Goal: Task Accomplishment & Management: Use online tool/utility

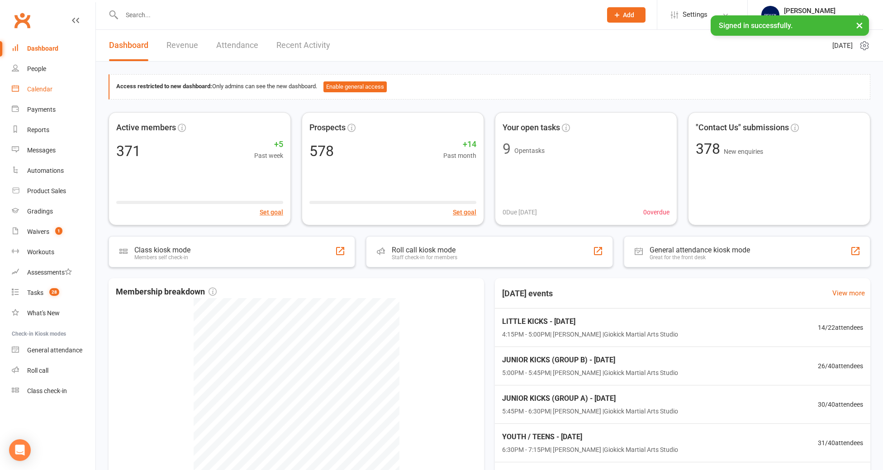
click at [38, 85] on div "Calendar" at bounding box center [39, 88] width 25 height 7
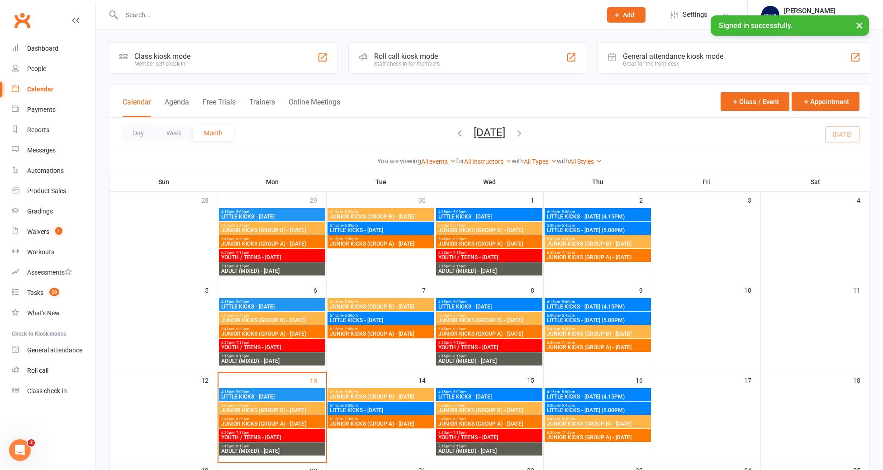
click at [396, 61] on div "Staff check-in for members" at bounding box center [407, 64] width 66 height 6
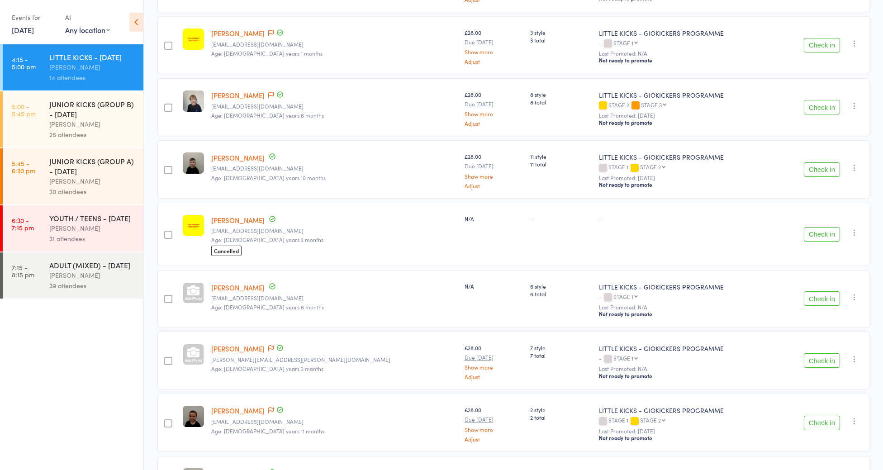
scroll to position [505, 0]
click at [239, 218] on link "Karta Moore" at bounding box center [237, 221] width 53 height 9
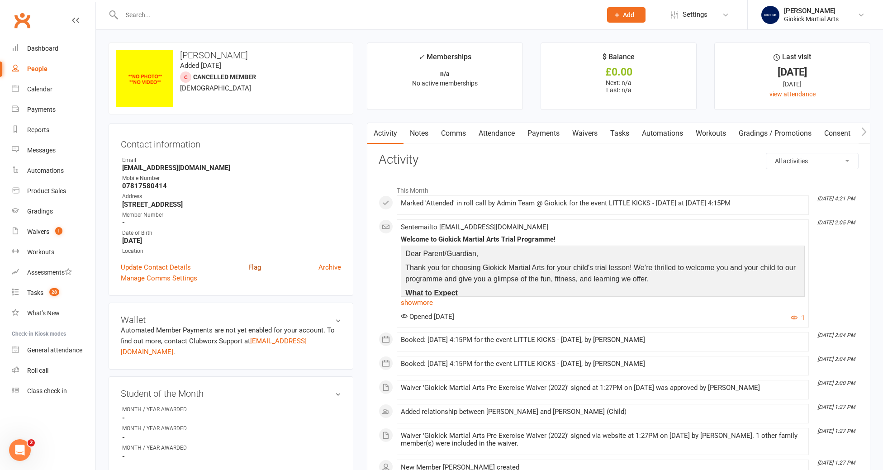
click at [253, 267] on link "Flag" at bounding box center [254, 267] width 13 height 11
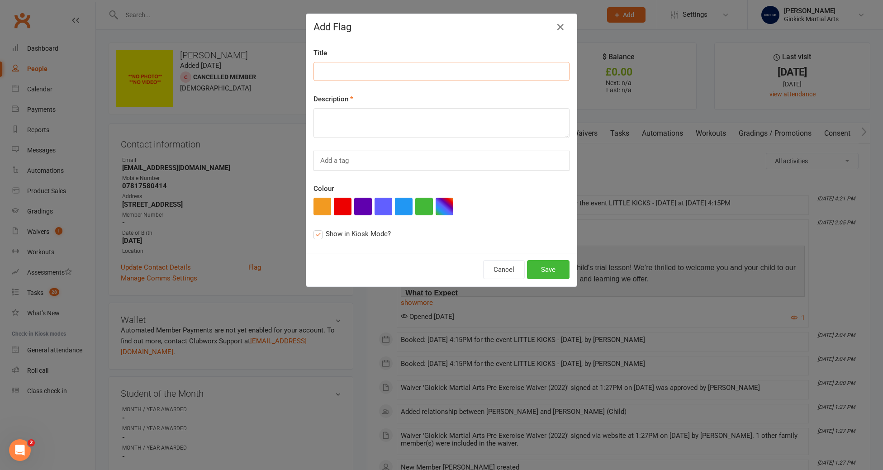
click at [376, 68] on input at bounding box center [441, 71] width 256 height 19
type input "NO PHOTOS / NO VIDEO"
click at [341, 119] on textarea at bounding box center [441, 123] width 256 height 30
type textarea "NO PHOTOS /NO VIDEO"
click at [325, 205] on button "button" at bounding box center [322, 207] width 18 height 18
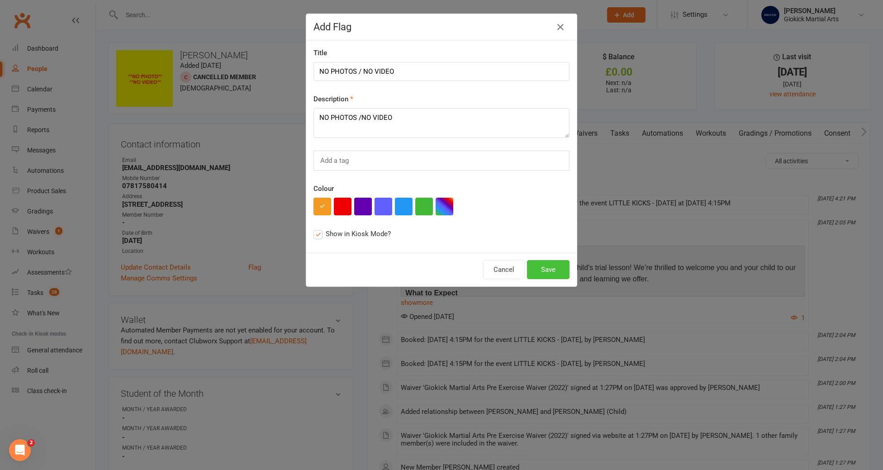
click at [544, 269] on button "Save" at bounding box center [548, 269] width 43 height 19
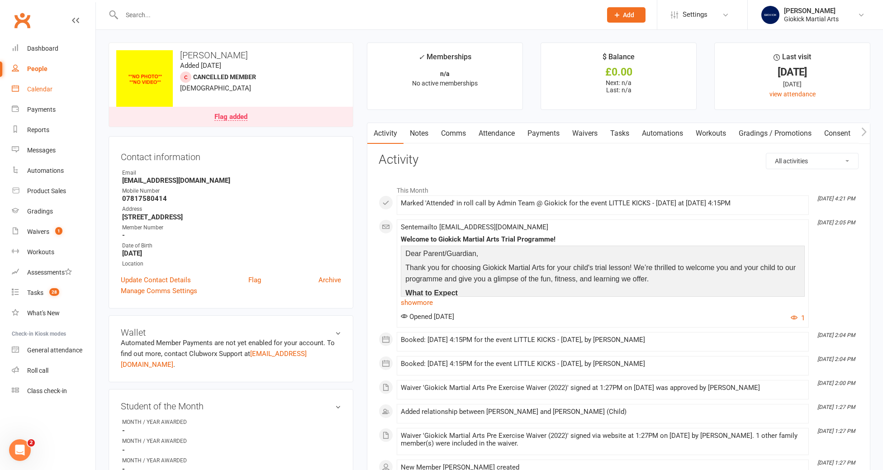
click at [45, 88] on div "Calendar" at bounding box center [39, 88] width 25 height 7
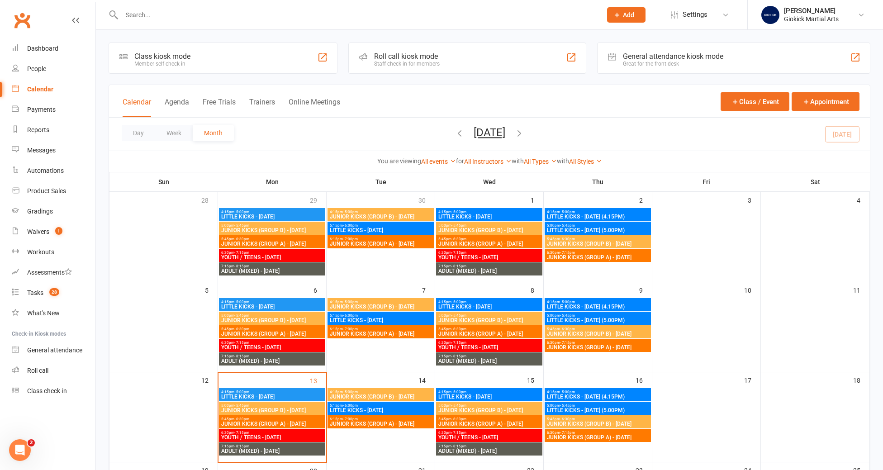
click at [417, 57] on div "Roll call kiosk mode" at bounding box center [407, 56] width 66 height 9
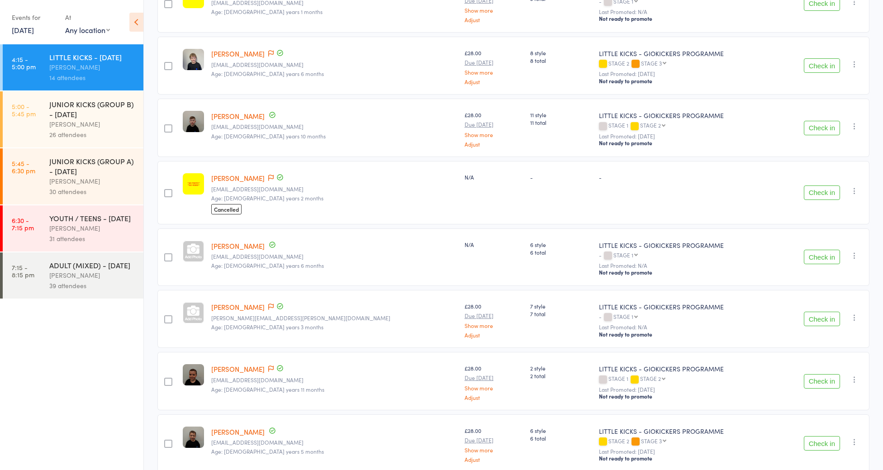
scroll to position [566, 0]
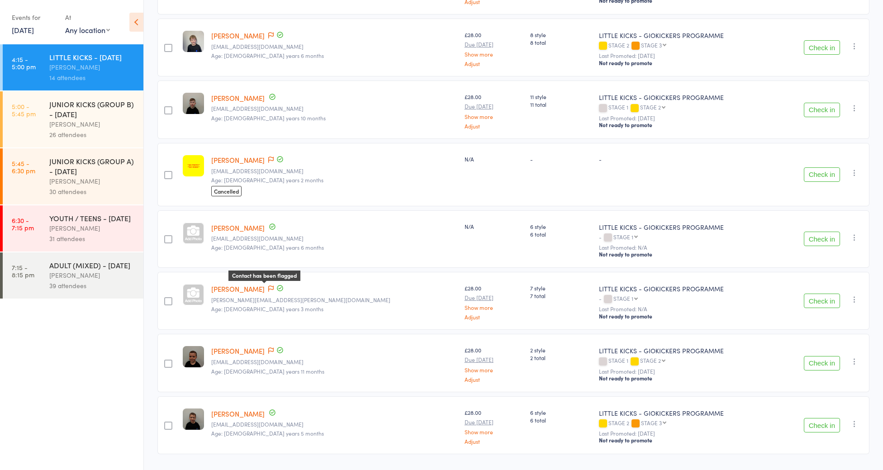
click at [269, 286] on icon at bounding box center [270, 288] width 5 height 6
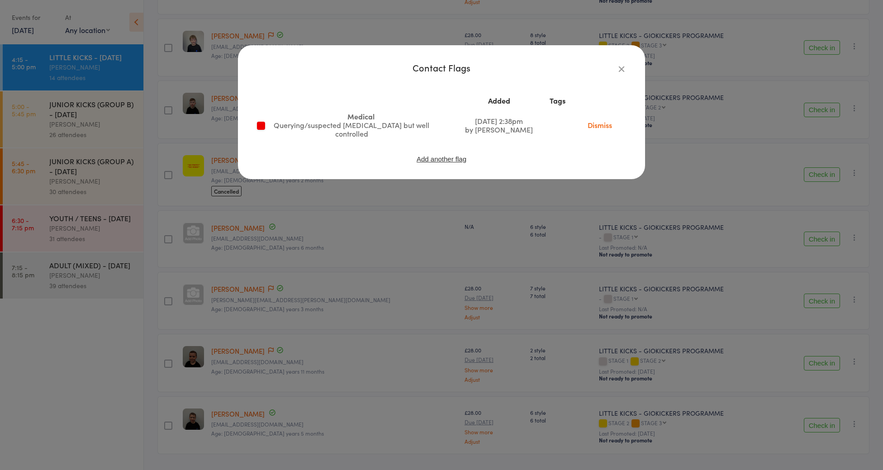
click at [620, 68] on icon "button" at bounding box center [621, 69] width 10 height 10
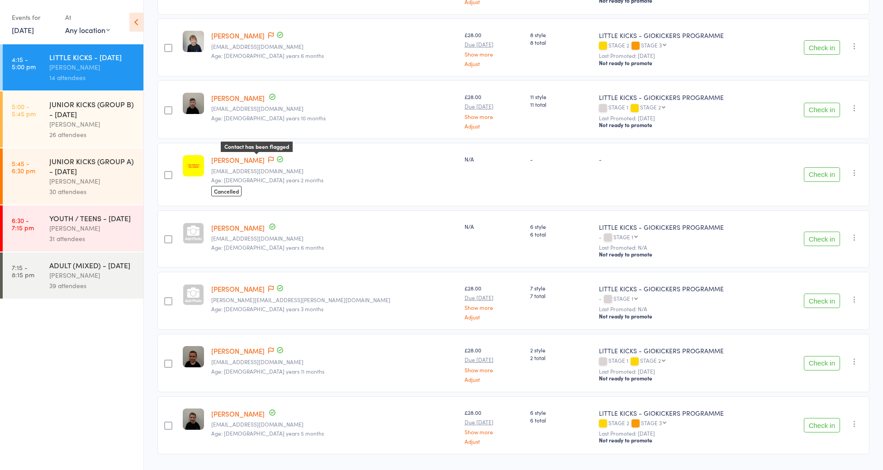
click at [268, 156] on icon at bounding box center [270, 159] width 5 height 6
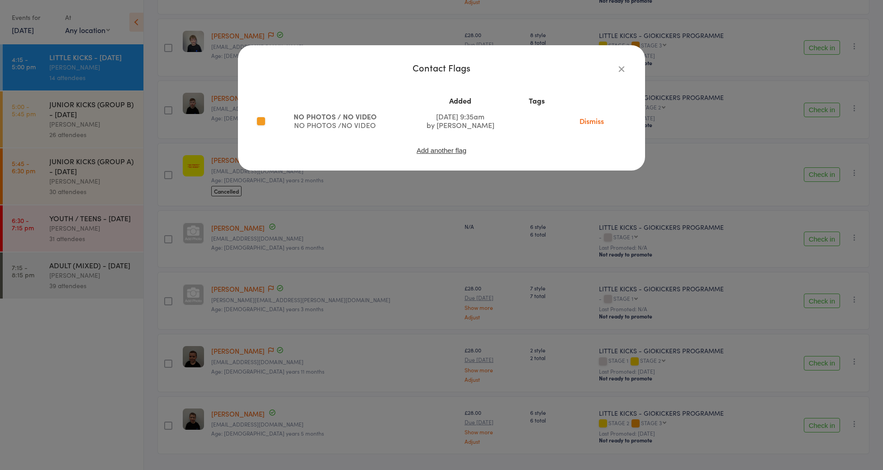
click at [625, 67] on icon "button" at bounding box center [621, 69] width 10 height 10
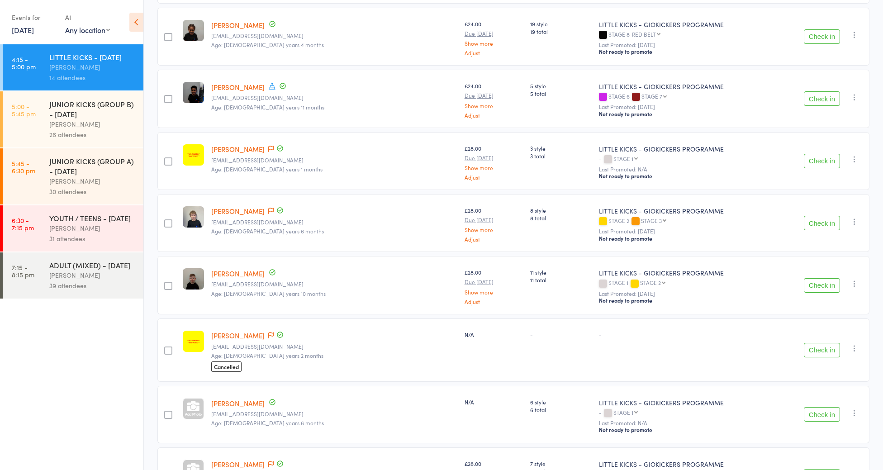
scroll to position [362, 0]
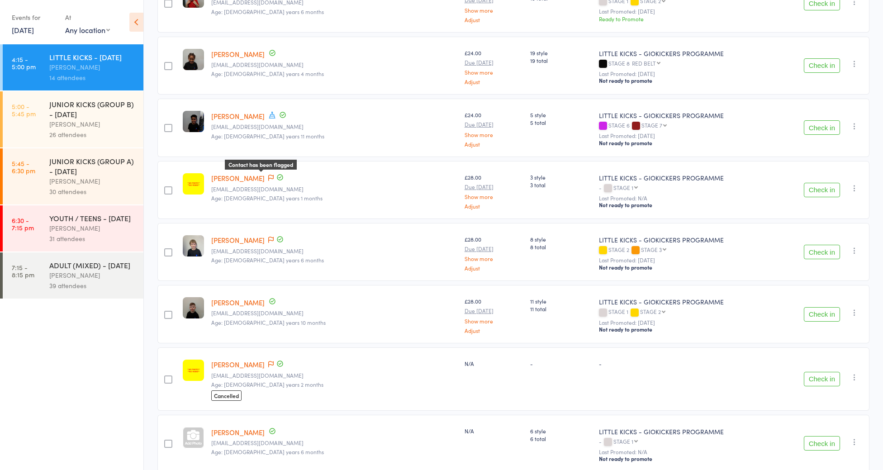
click at [268, 175] on icon at bounding box center [270, 178] width 5 height 6
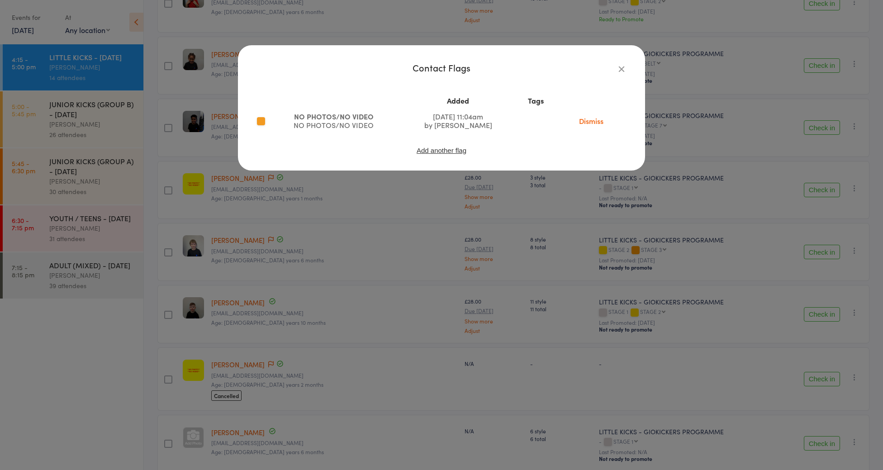
click at [622, 68] on icon "button" at bounding box center [621, 69] width 10 height 10
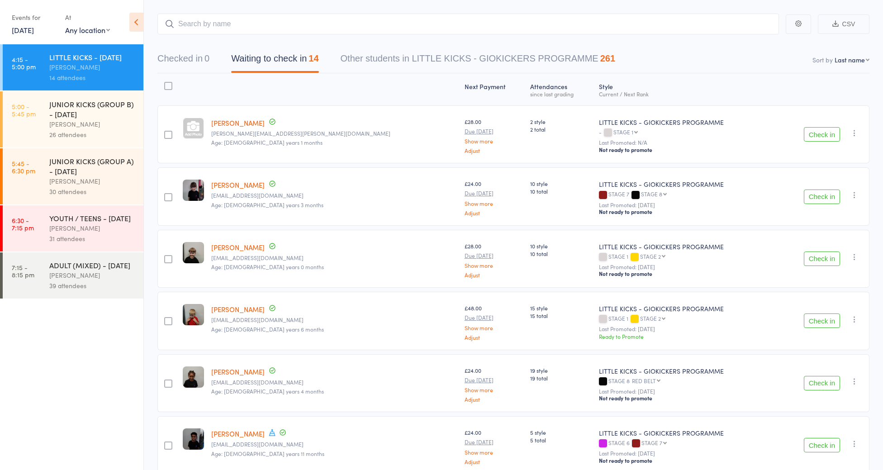
scroll to position [0, 0]
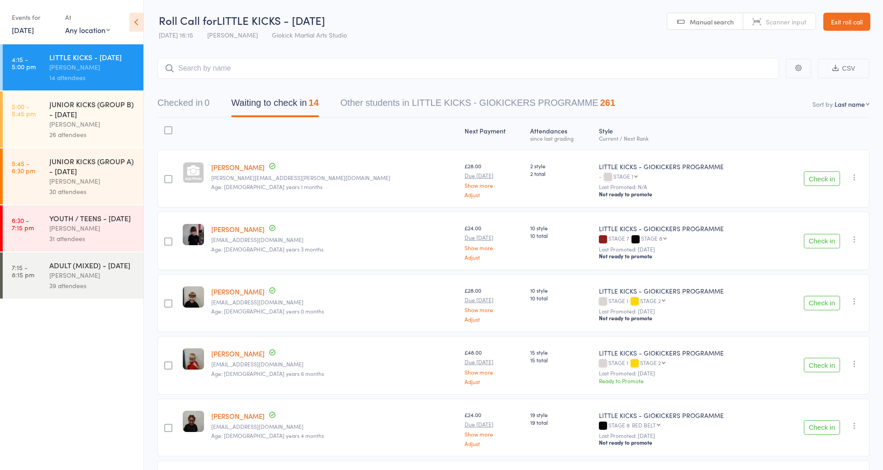
click at [856, 22] on link "Exit roll call" at bounding box center [846, 22] width 47 height 18
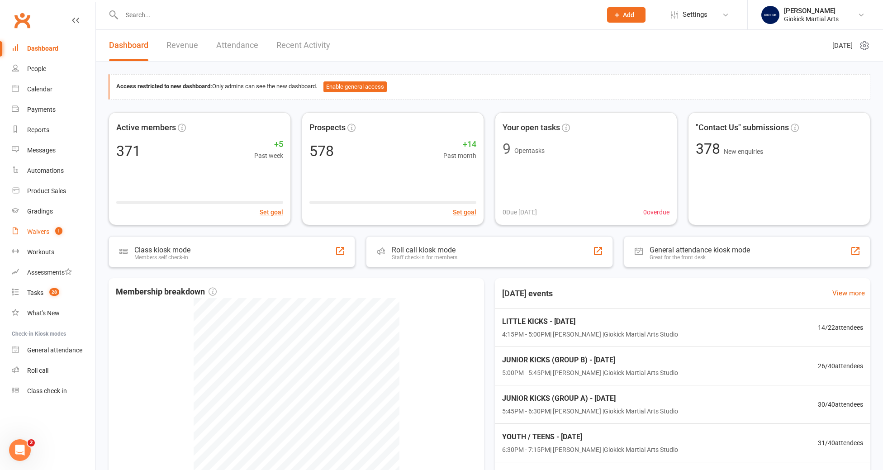
click at [43, 235] on div "Waivers" at bounding box center [38, 231] width 22 height 7
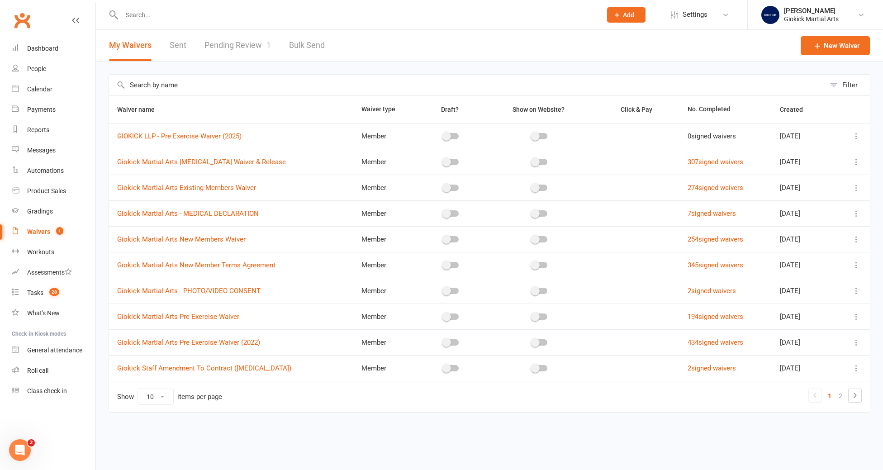
click at [247, 47] on link "Pending Review 1" at bounding box center [237, 45] width 66 height 31
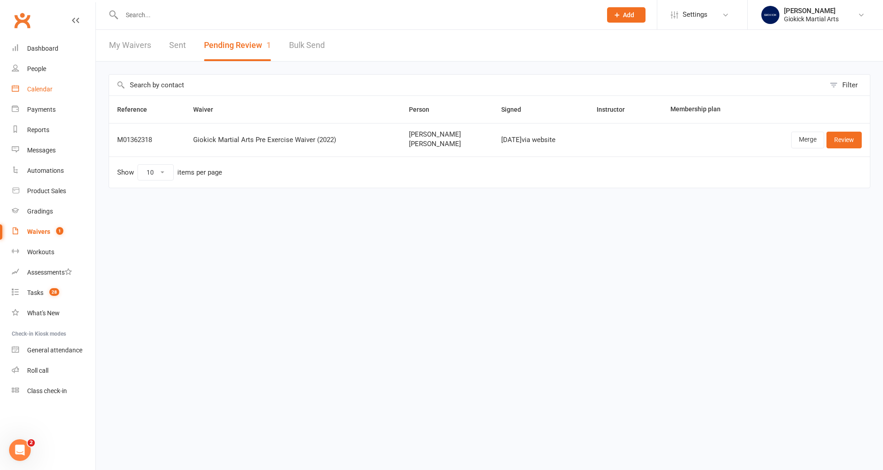
click at [43, 87] on div "Calendar" at bounding box center [39, 88] width 25 height 7
